Goal: Ask a question

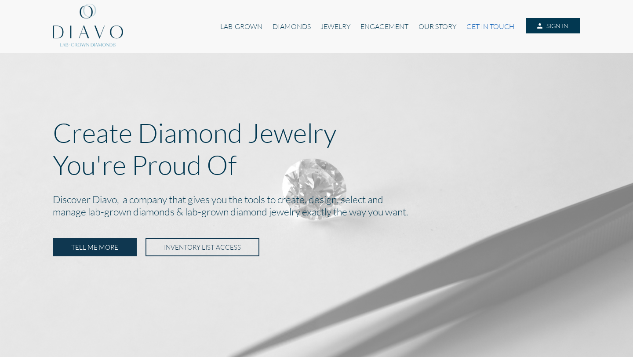
click at [482, 26] on link "GET IN TOUCH" at bounding box center [490, 26] width 58 height 17
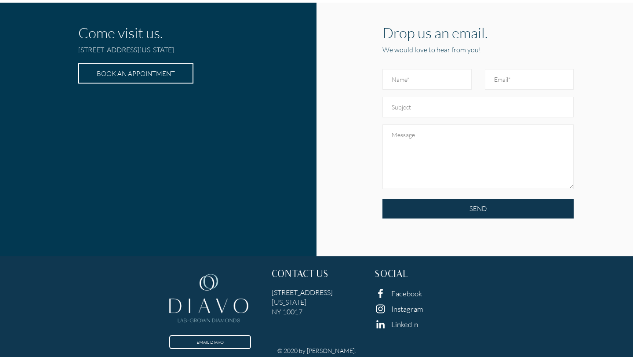
scroll to position [299, 0]
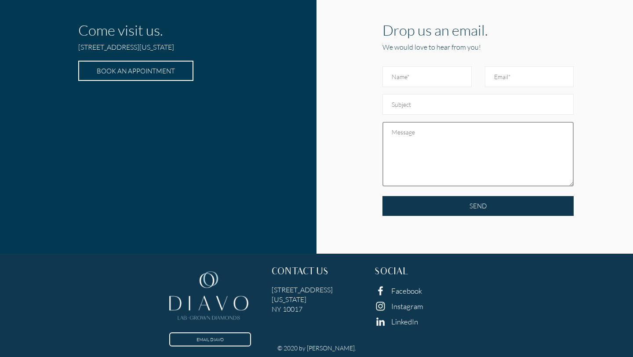
click at [398, 142] on textarea at bounding box center [477, 154] width 191 height 65
paste textarea "Hello, I’m looking for a company to source our custom lab grown diamond rings. …"
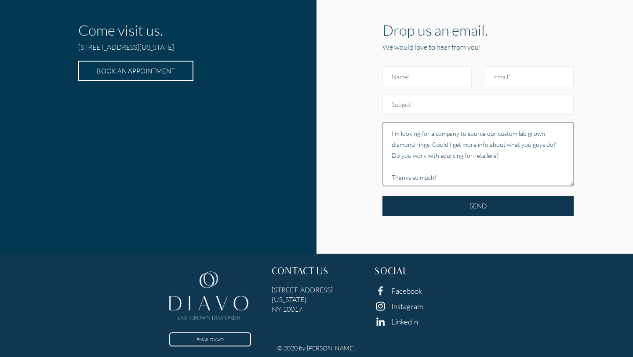
scroll to position [33, 0]
type textarea "Hello, I’m looking for a company to source our custom lab grown diamond rings. …"
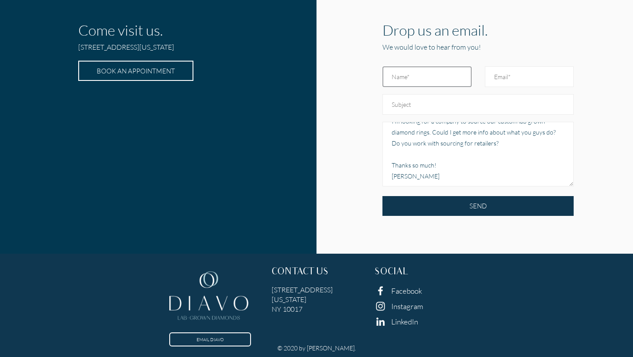
click at [427, 79] on input "text" at bounding box center [426, 76] width 89 height 21
type input "Emily"
type input "emilyswolfley@gmail.com"
click at [405, 106] on input "text" at bounding box center [477, 104] width 191 height 21
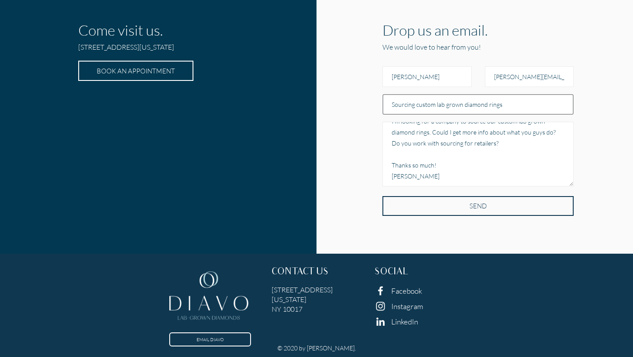
type input "Sourcing custom lab grown diamond rings"
click at [426, 204] on input "SEND" at bounding box center [477, 206] width 191 height 20
